Goal: Task Accomplishment & Management: Use online tool/utility

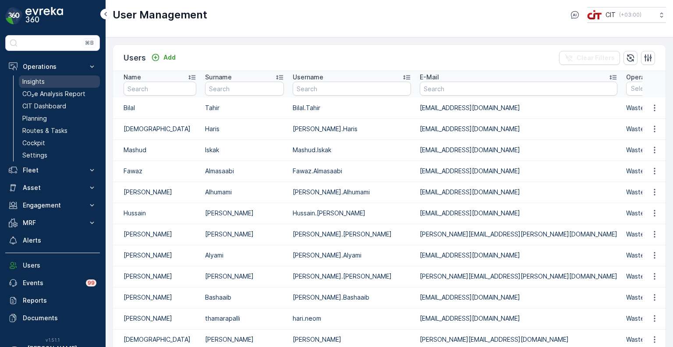
click at [38, 83] on p "Insights" at bounding box center [33, 81] width 22 height 9
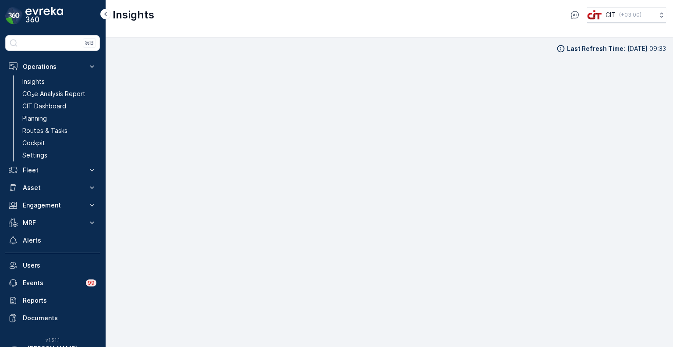
scroll to position [7, 0]
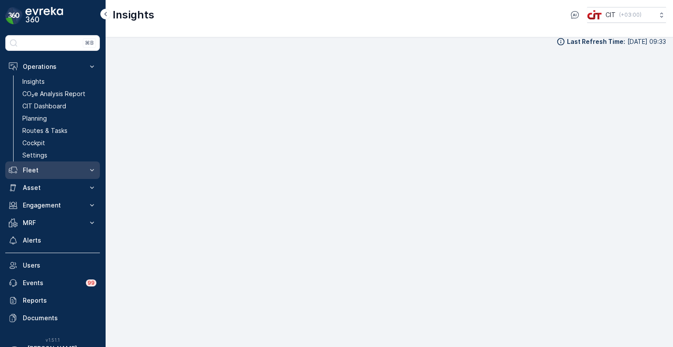
drag, startPoint x: 35, startPoint y: 167, endPoint x: 37, endPoint y: 172, distance: 5.7
click at [35, 167] on p "Fleet" at bounding box center [53, 170] width 60 height 9
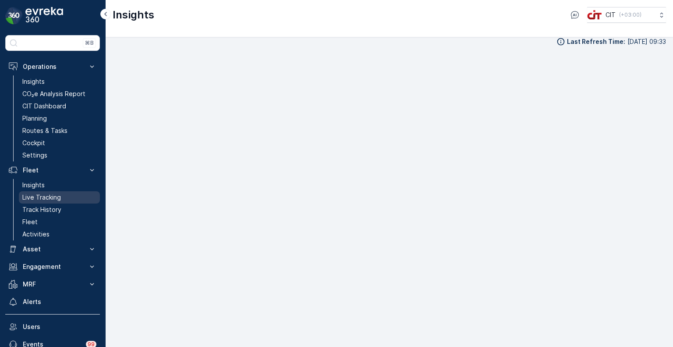
drag, startPoint x: 34, startPoint y: 199, endPoint x: 39, endPoint y: 202, distance: 5.7
click at [35, 199] on p "Live Tracking" at bounding box center [41, 197] width 39 height 9
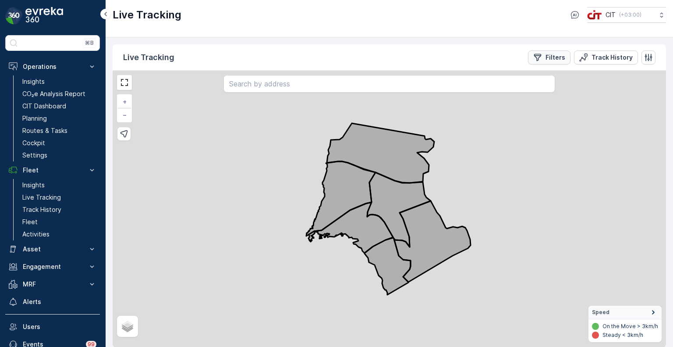
click at [549, 50] on button "Filters" at bounding box center [549, 57] width 43 height 14
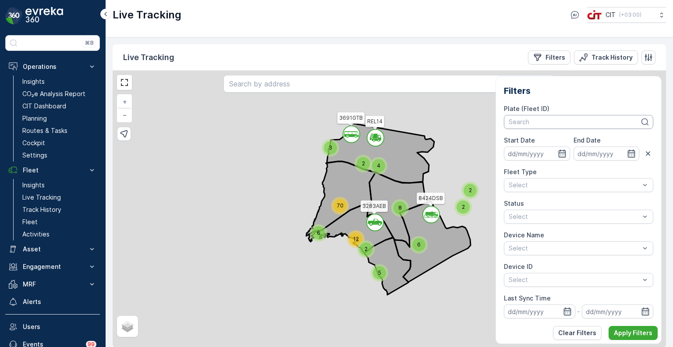
click at [541, 122] on div at bounding box center [574, 121] width 133 height 7
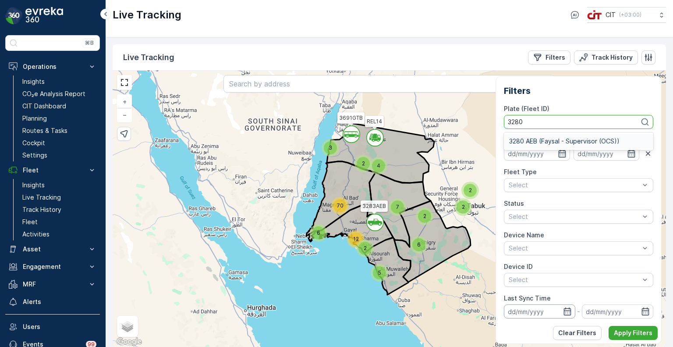
type input "3280"
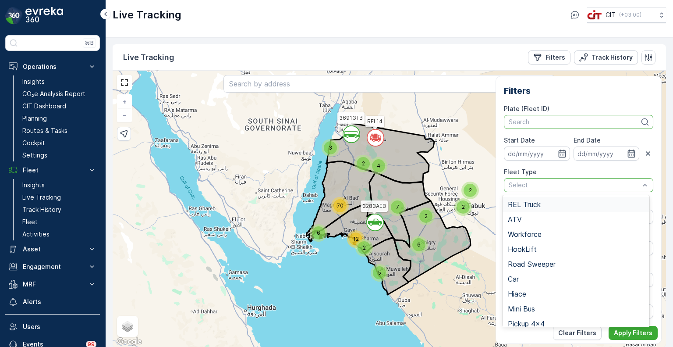
click at [522, 206] on span "REL Truck" at bounding box center [524, 204] width 33 height 8
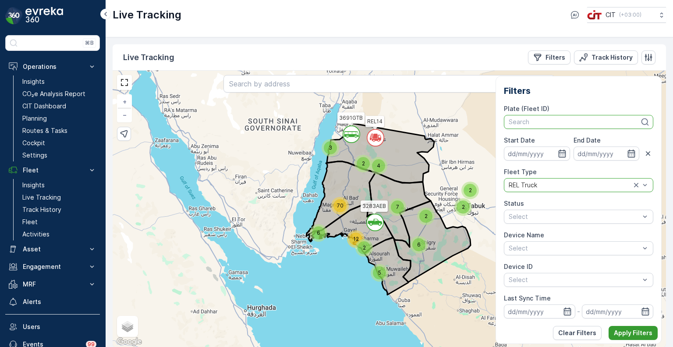
click at [628, 332] on p "Apply Filters" at bounding box center [633, 332] width 39 height 9
